Goal: Task Accomplishment & Management: Use online tool/utility

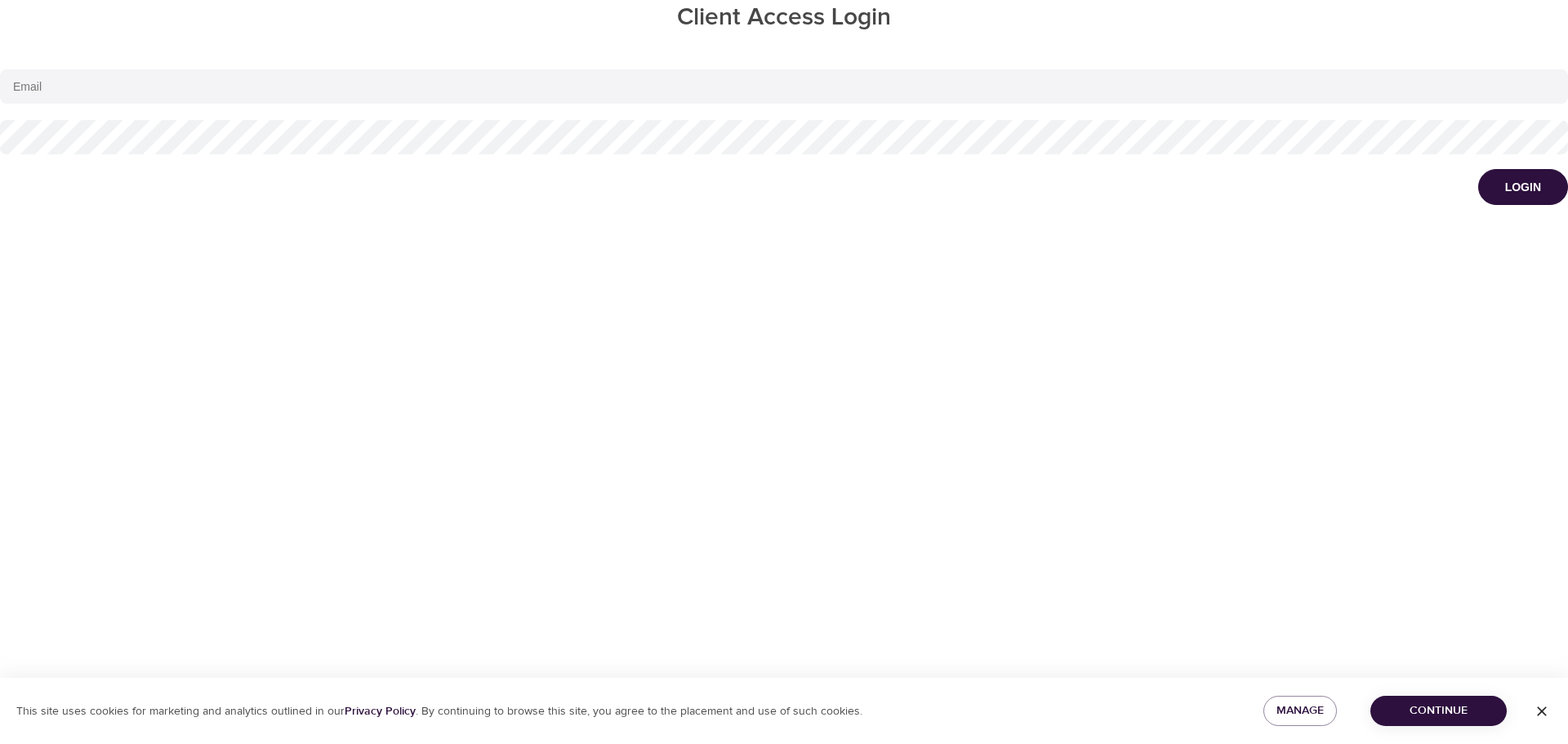
type input "[EMAIL_ADDRESS][DOMAIN_NAME]"
click at [1528, 185] on div "Login" at bounding box center [1523, 187] width 36 height 16
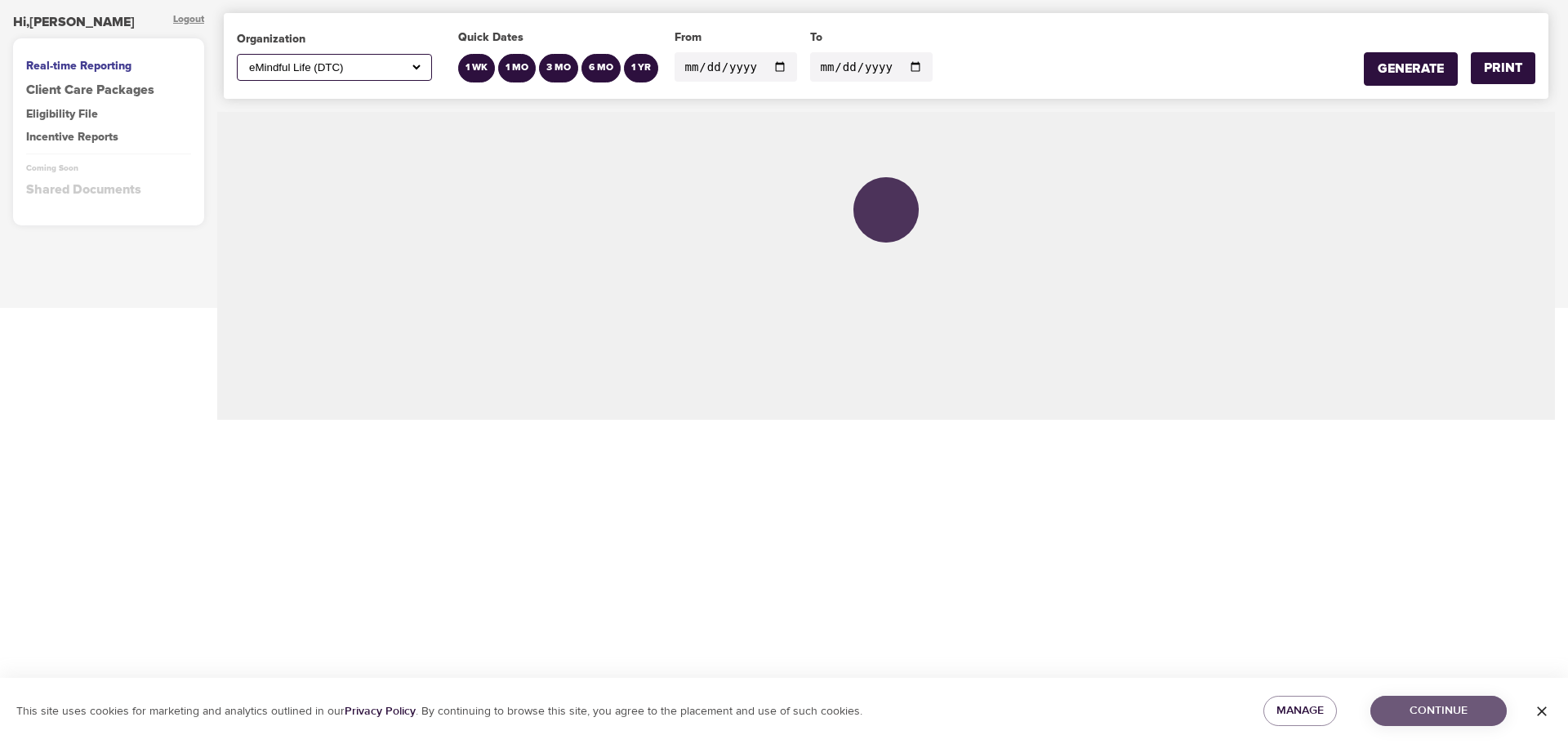
click at [1415, 708] on span "Continue" at bounding box center [1438, 710] width 110 height 20
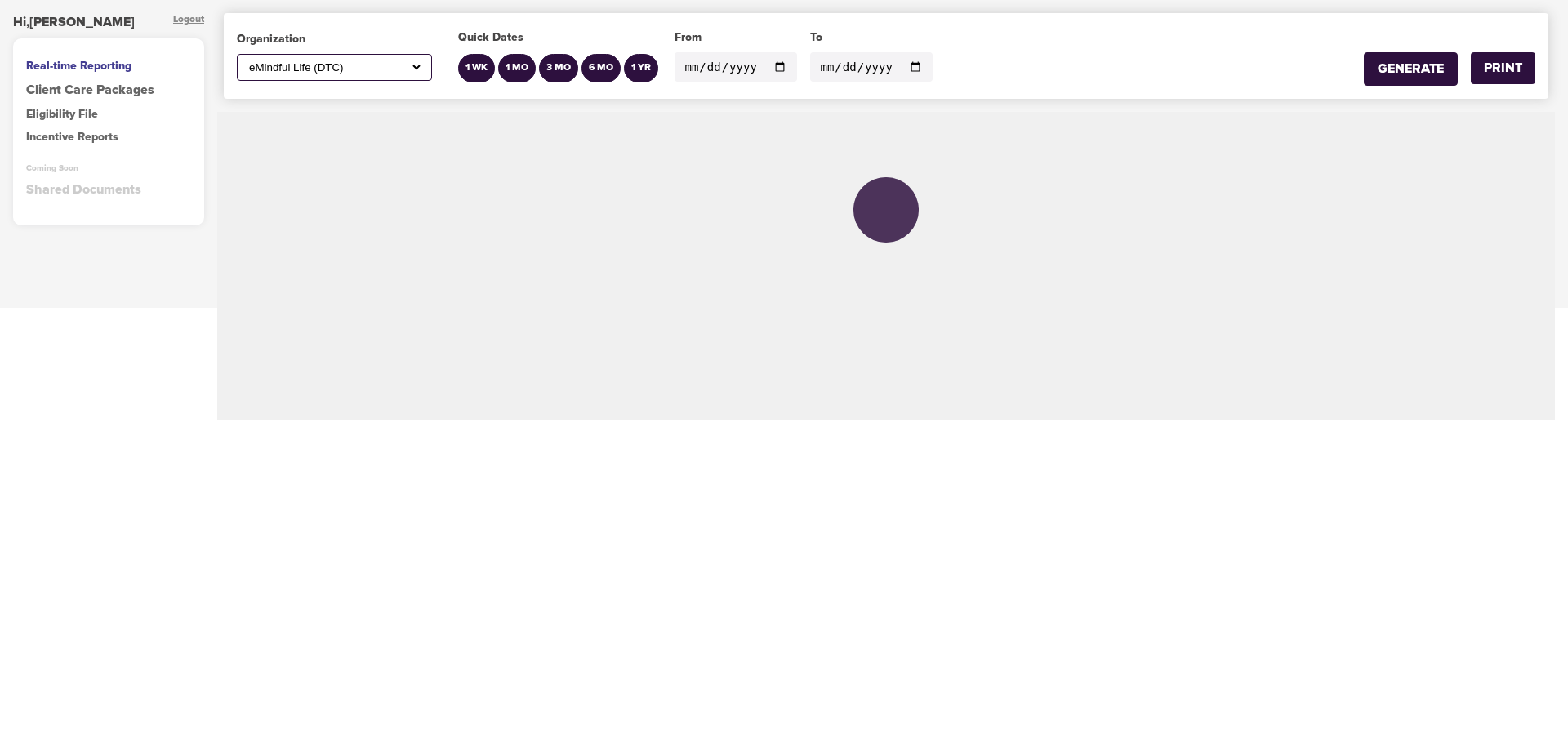
click at [421, 65] on select "All ABC Corp ADM AECOM Aetna AFCU [PERSON_NAME], Inc Alltrust Employees Alltrus…" at bounding box center [334, 68] width 177 height 14
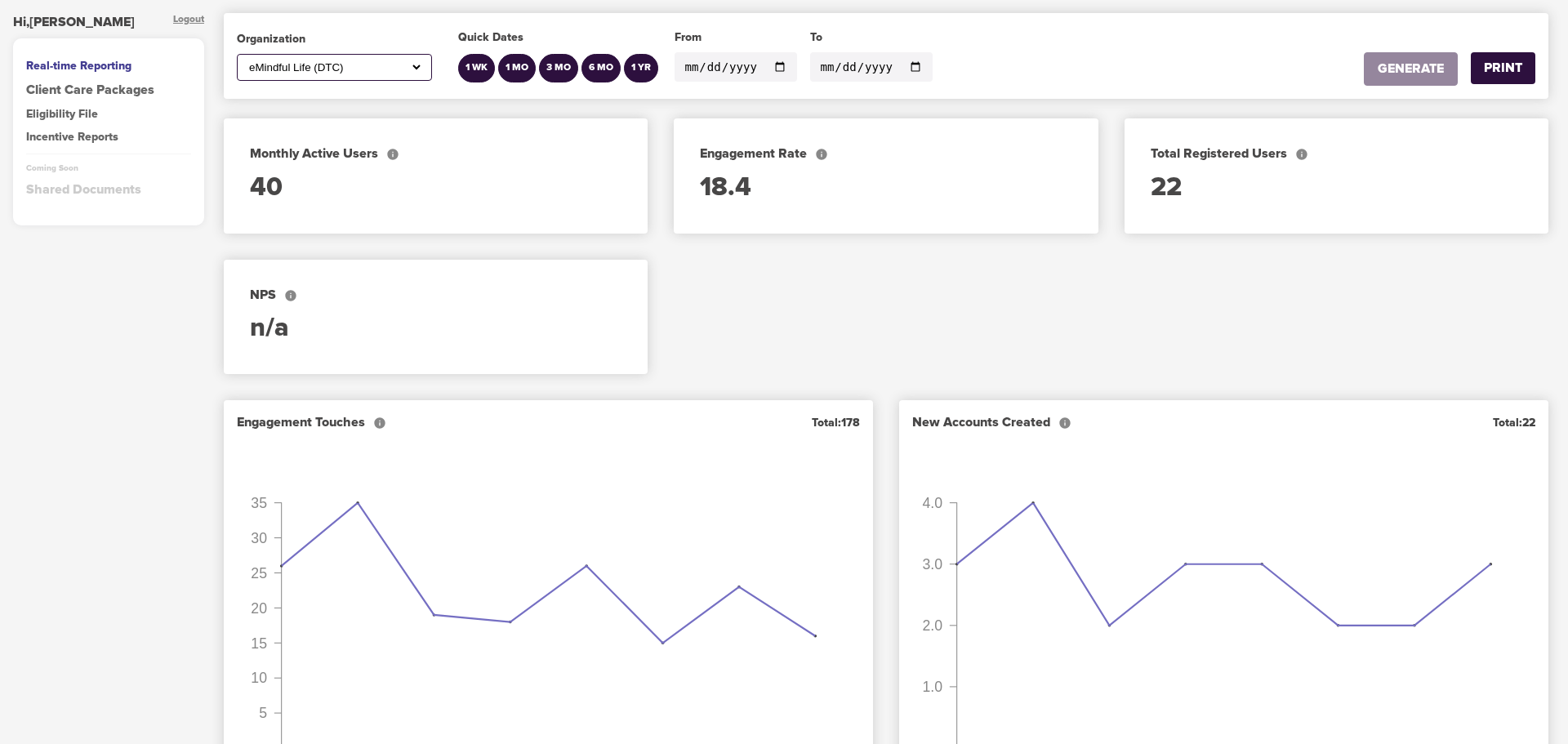
select select "812"
click at [246, 60] on select "All ABC Corp ADM AECOM Aetna AFCU [PERSON_NAME], Inc Alltrust Employees Alltrus…" at bounding box center [334, 68] width 177 height 14
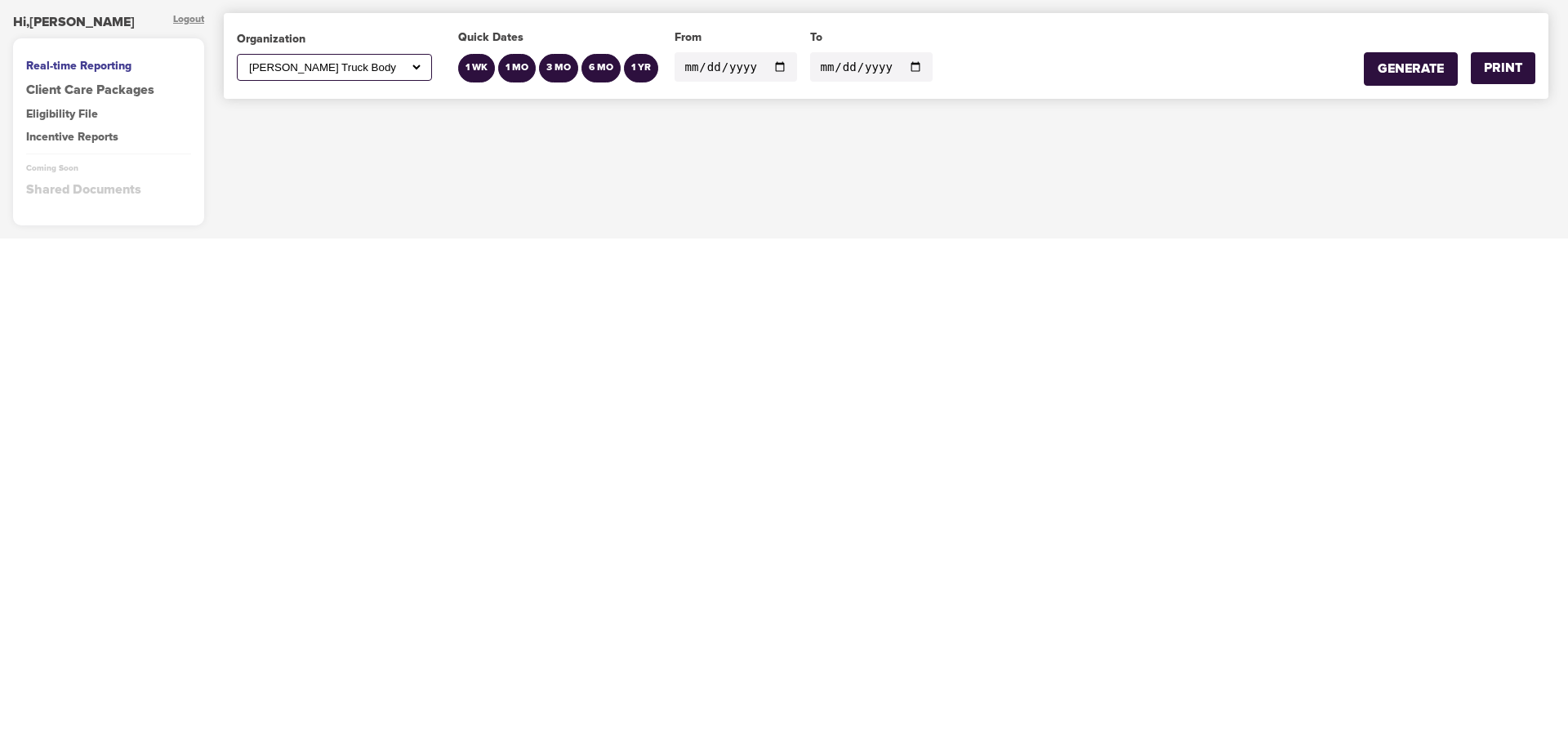
click at [772, 63] on input "[DATE]" at bounding box center [736, 67] width 123 height 29
type input "[DATE]"
click at [1409, 72] on div "GENERATE" at bounding box center [1411, 68] width 66 height 19
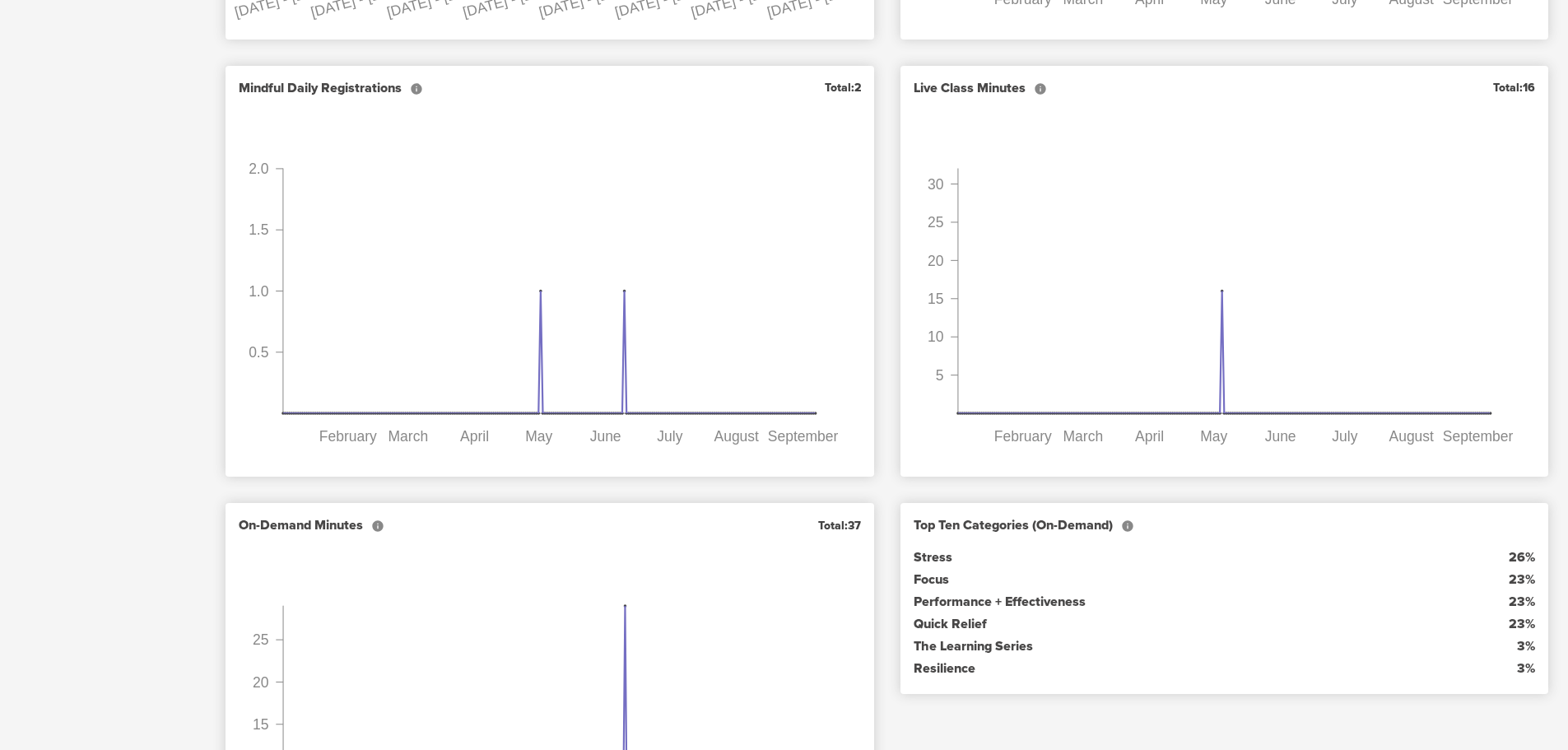
scroll to position [494, 0]
